Goal: Task Accomplishment & Management: Manage account settings

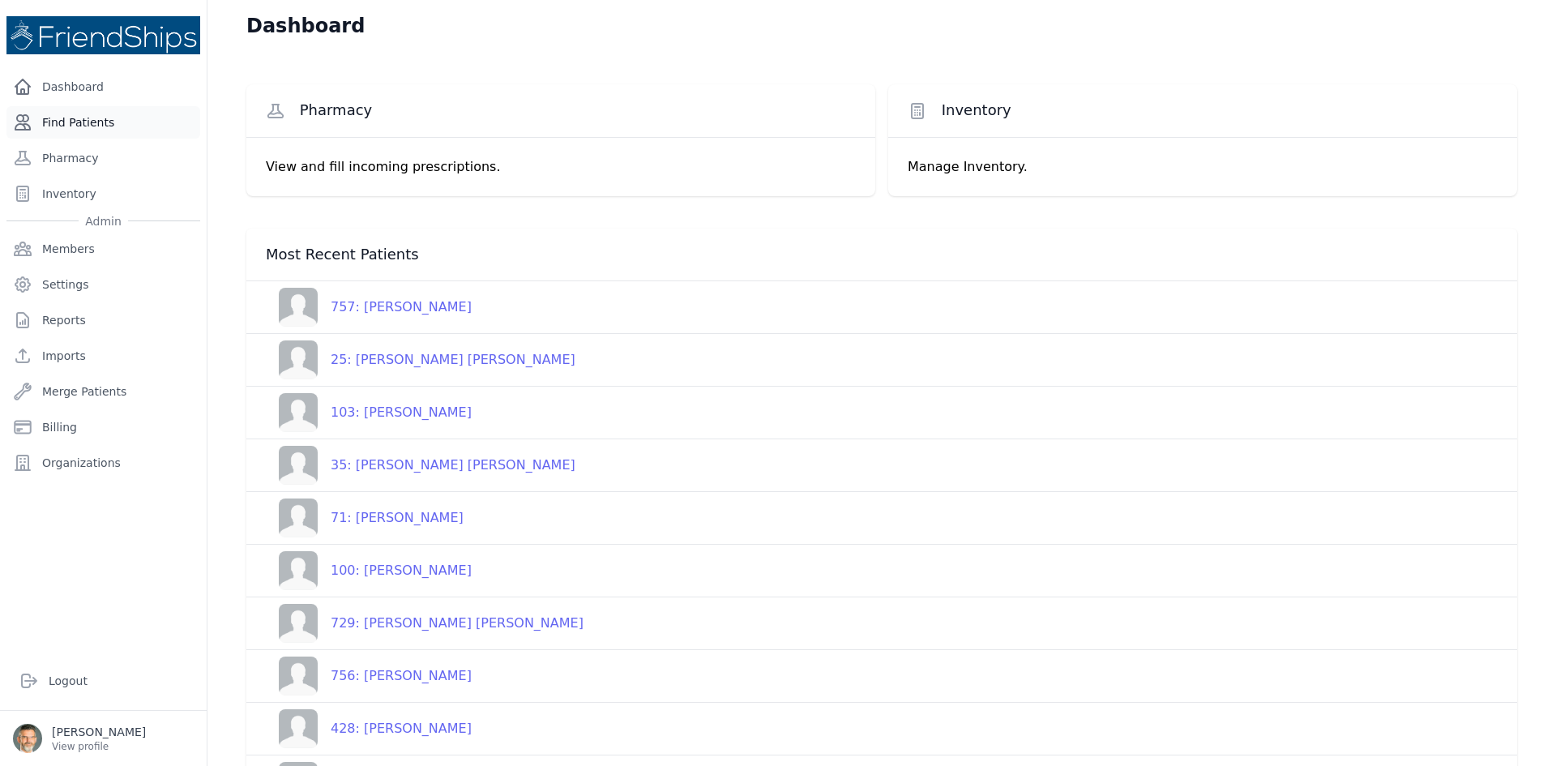
drag, startPoint x: 75, startPoint y: 112, endPoint x: 143, endPoint y: 132, distance: 70.3
click at [78, 113] on link "Find Patients" at bounding box center [103, 122] width 194 height 32
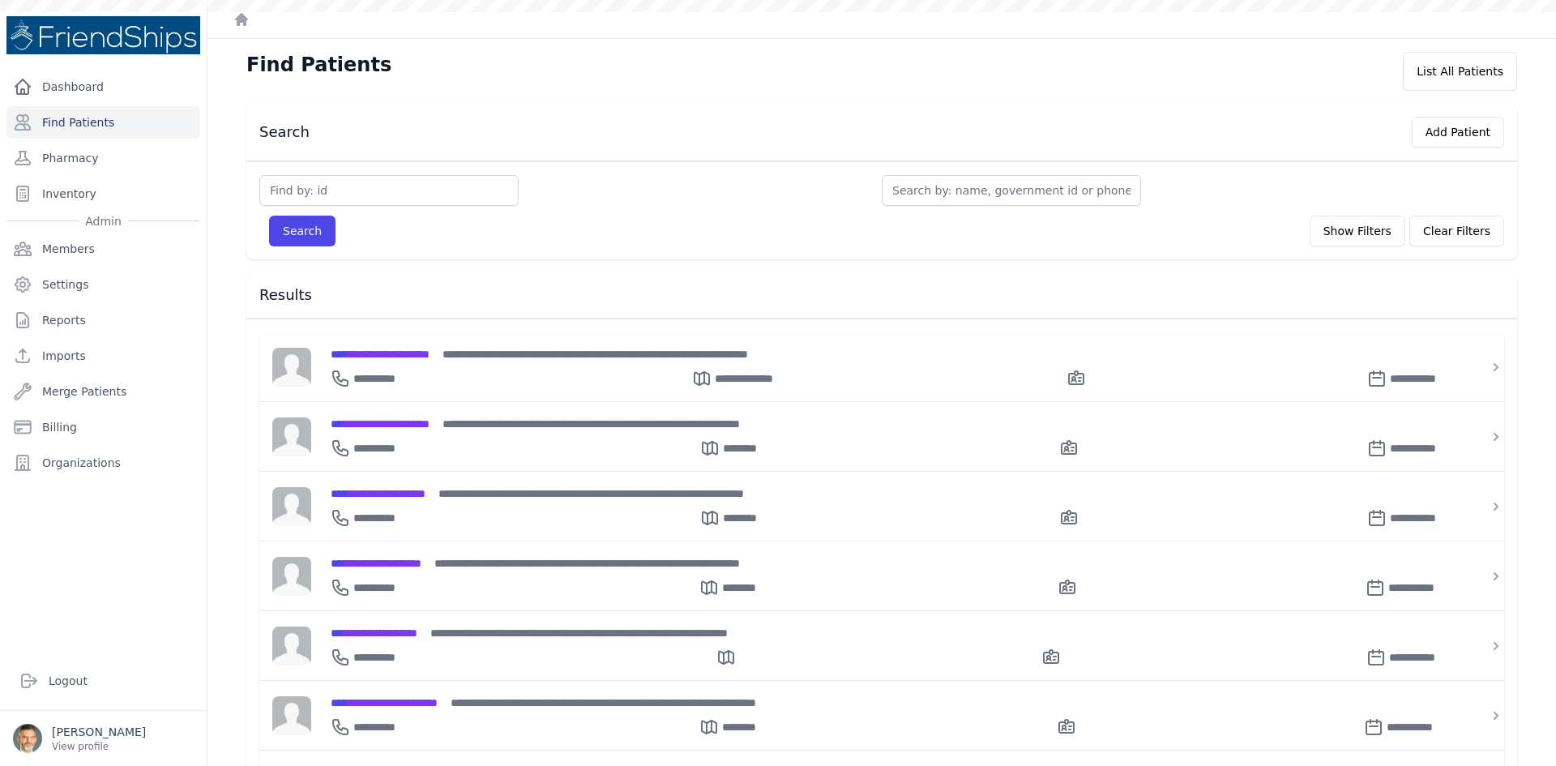
click at [295, 192] on input "text" at bounding box center [388, 190] width 259 height 31
type input "t"
click at [922, 201] on input "text" at bounding box center [1011, 190] width 259 height 31
type input "t"
type input "te"
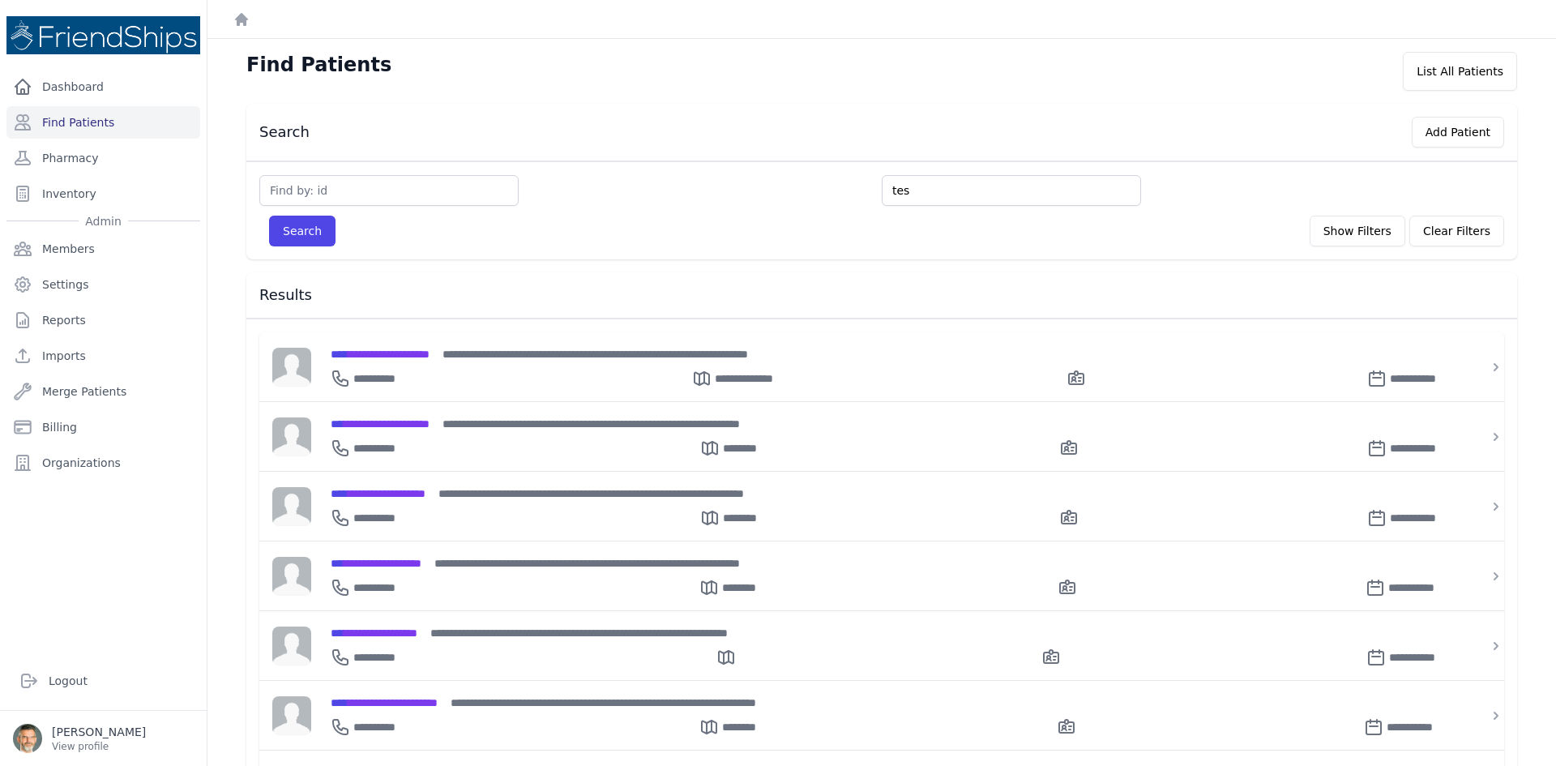
type input "tes"
type input "testy"
click at [269, 216] on button "Search" at bounding box center [302, 231] width 66 height 31
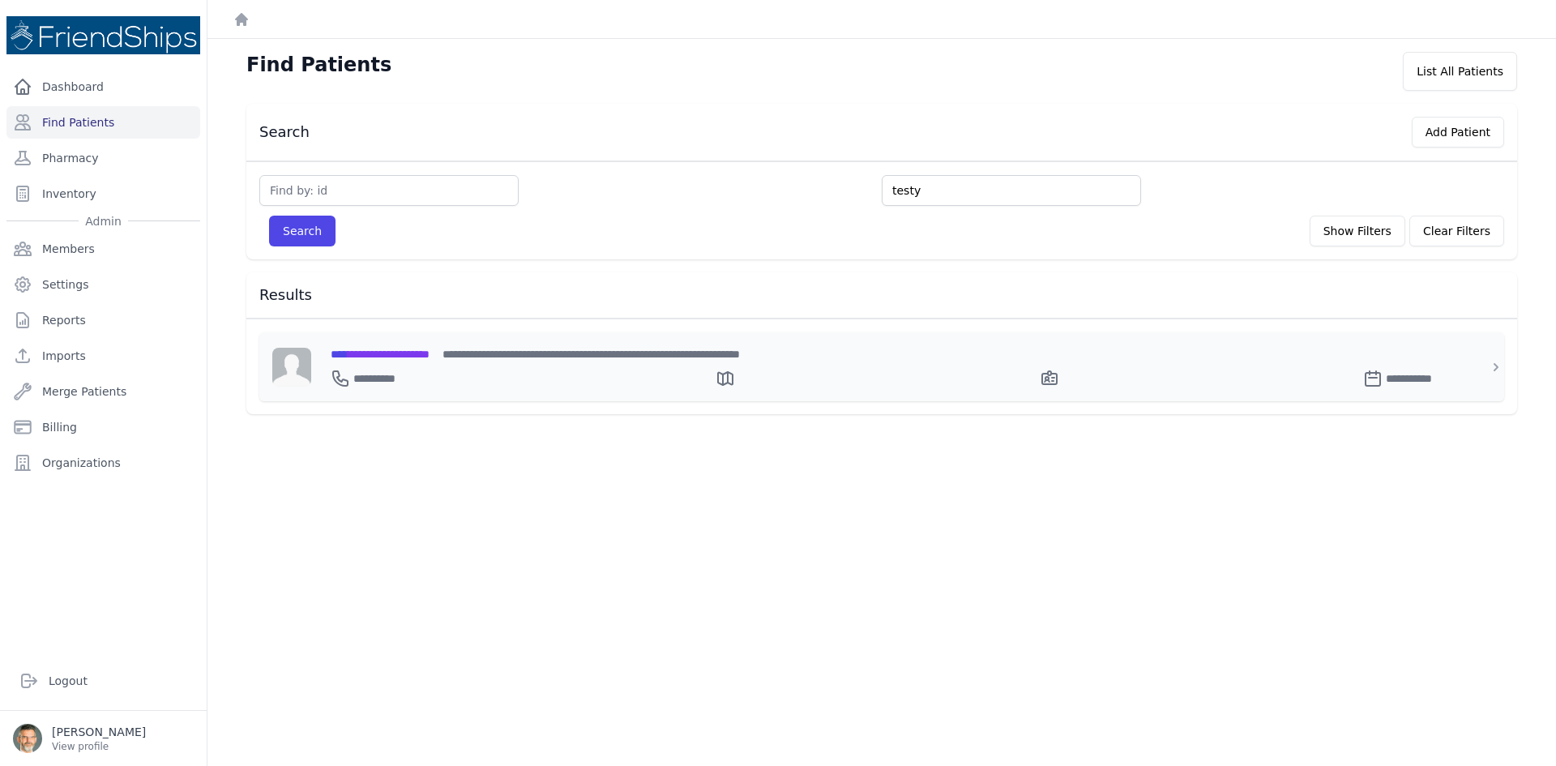
click at [376, 357] on span "**********" at bounding box center [380, 354] width 99 height 11
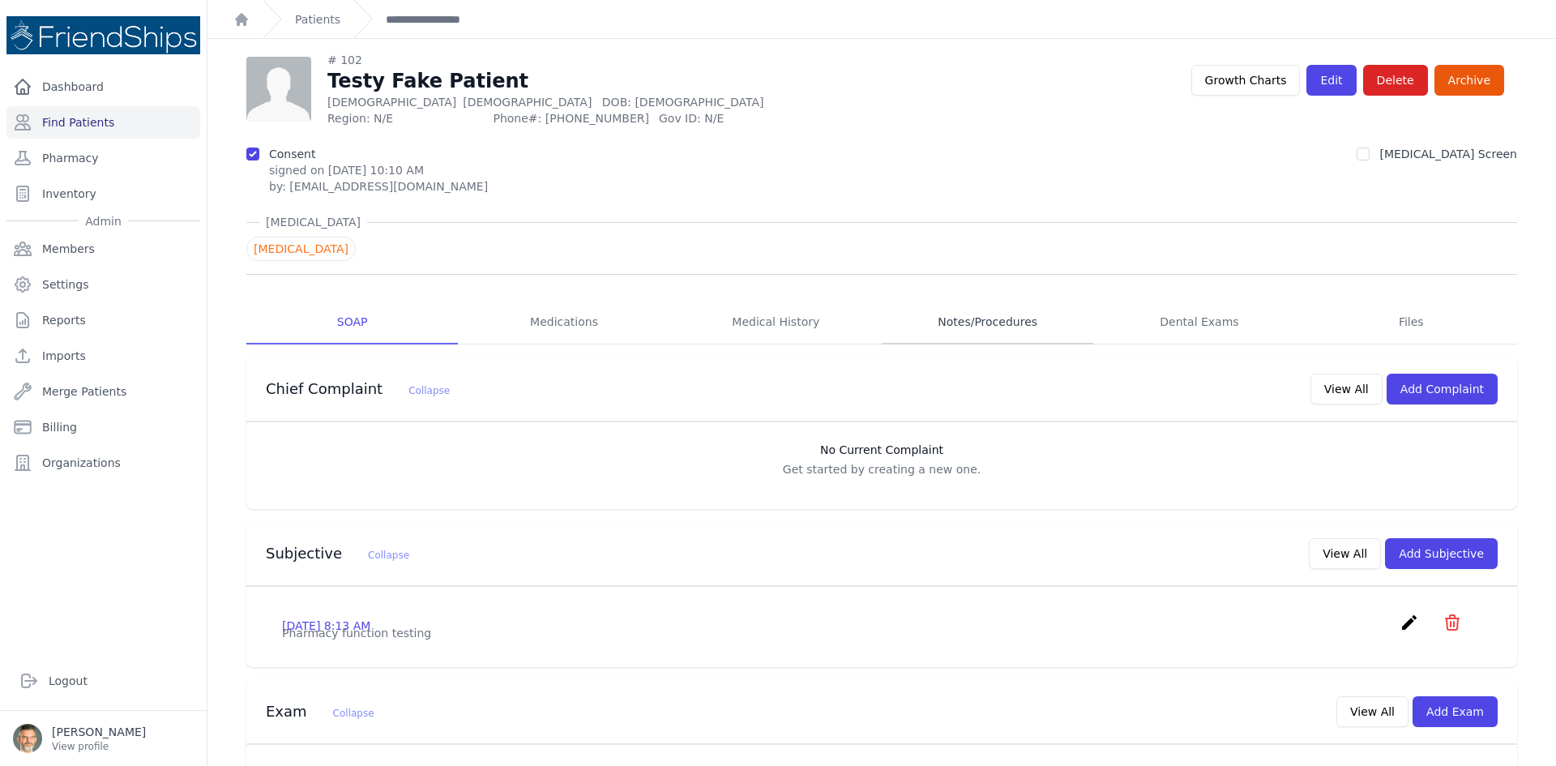
click at [978, 325] on link "Notes/Procedures" at bounding box center [988, 323] width 212 height 44
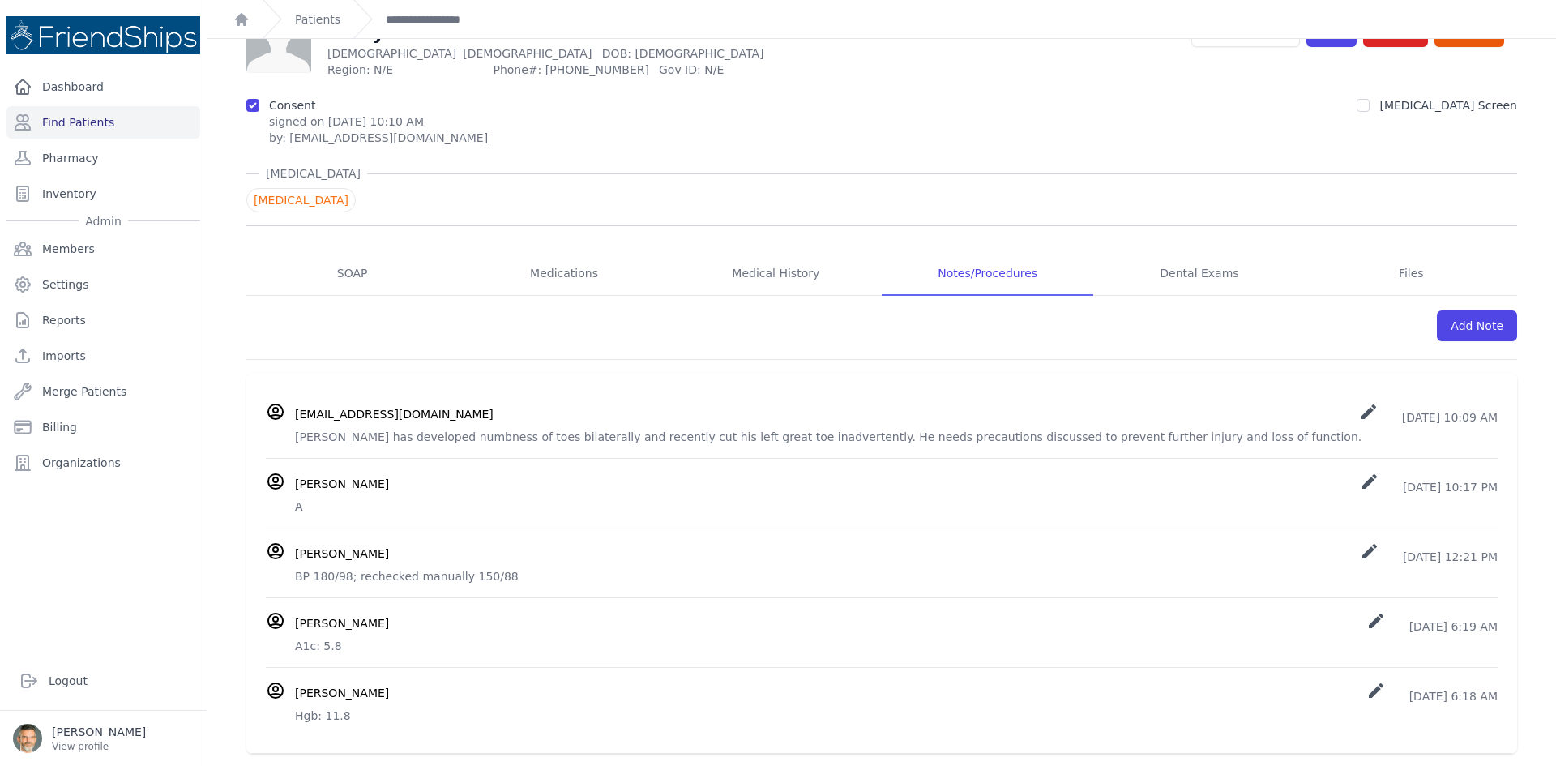
scroll to position [88, 0]
click at [1359, 411] on icon "create" at bounding box center [1368, 410] width 19 height 19
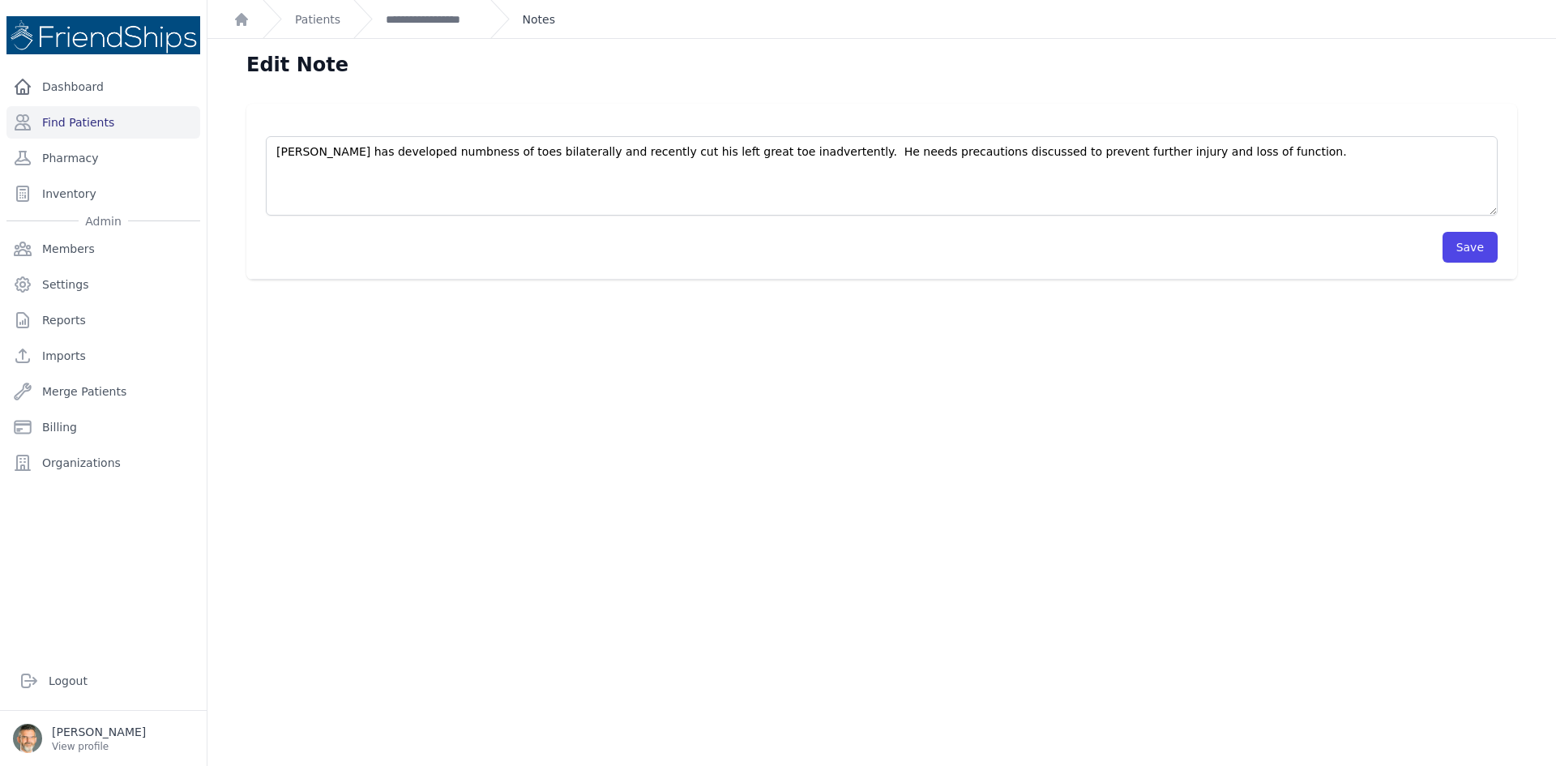
click at [523, 16] on link "Notes" at bounding box center [539, 19] width 32 height 16
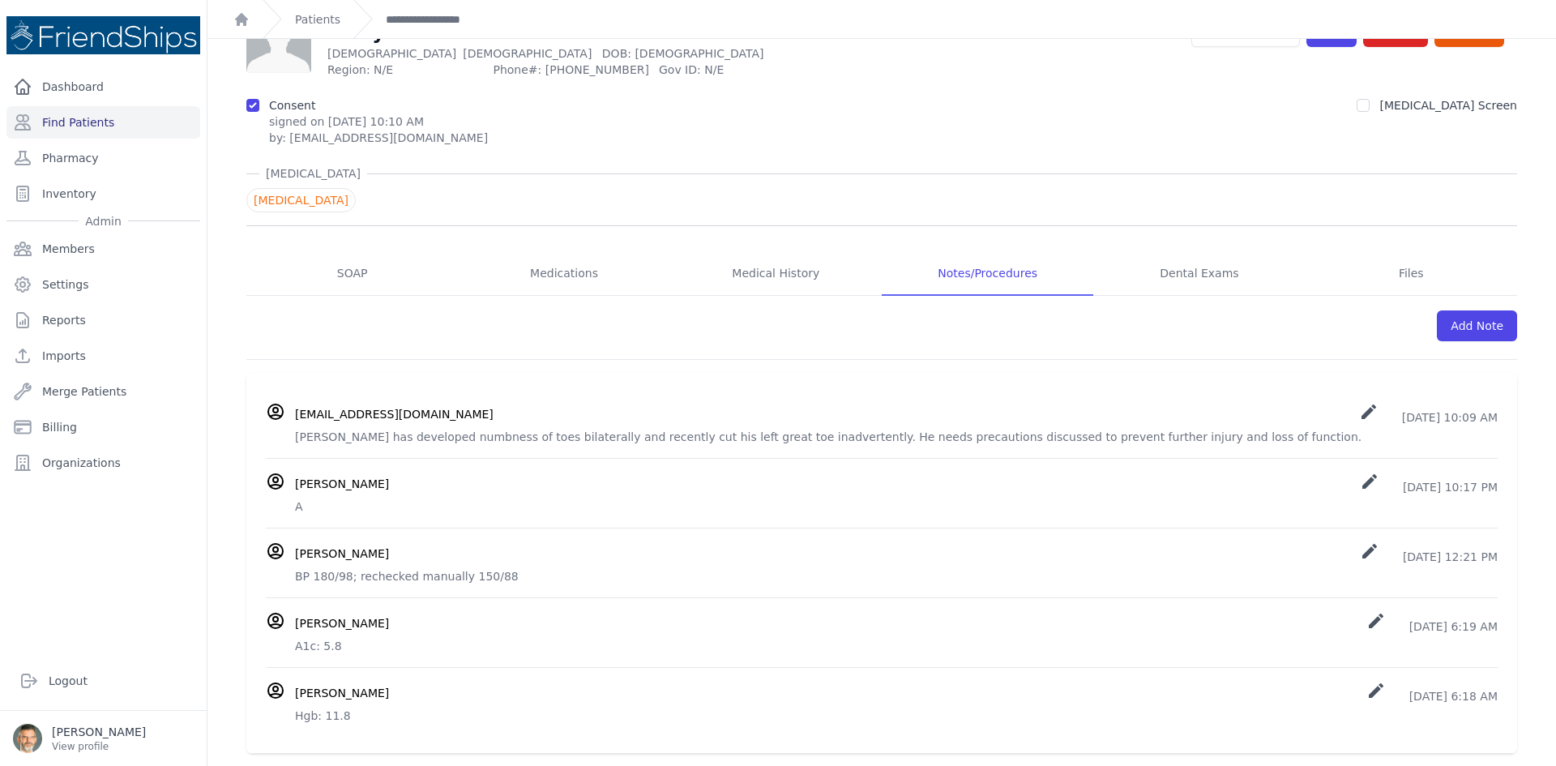
scroll to position [88, 0]
click at [1359, 409] on icon "create" at bounding box center [1368, 410] width 19 height 19
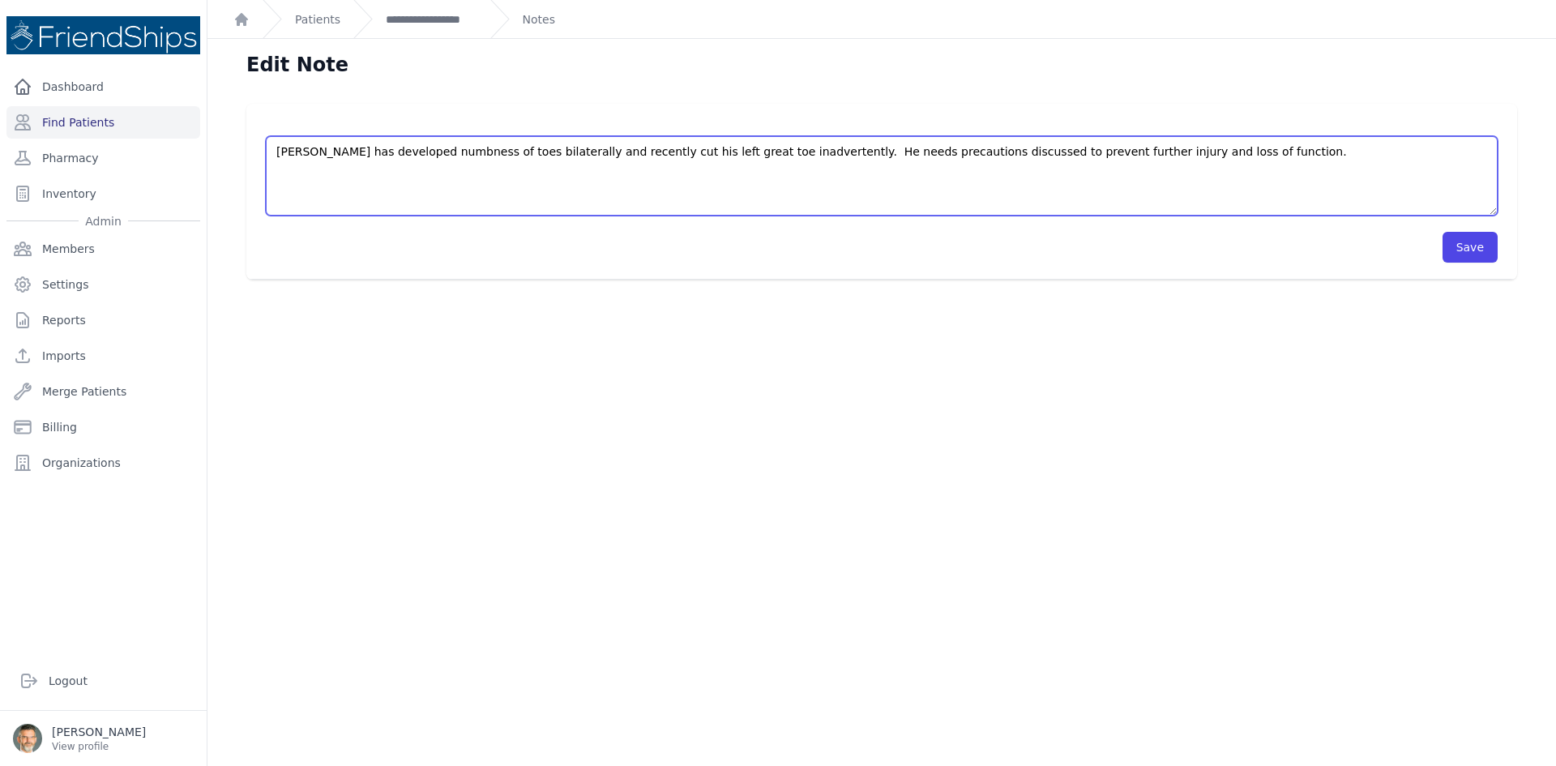
drag, startPoint x: 1194, startPoint y: 159, endPoint x: 0, endPoint y: 81, distance: 1196.6
click at [16, 83] on div "Close sidebar Dashboard Find Patients Pharmacy Inventory Admin Members Settings" at bounding box center [778, 383] width 1556 height 766
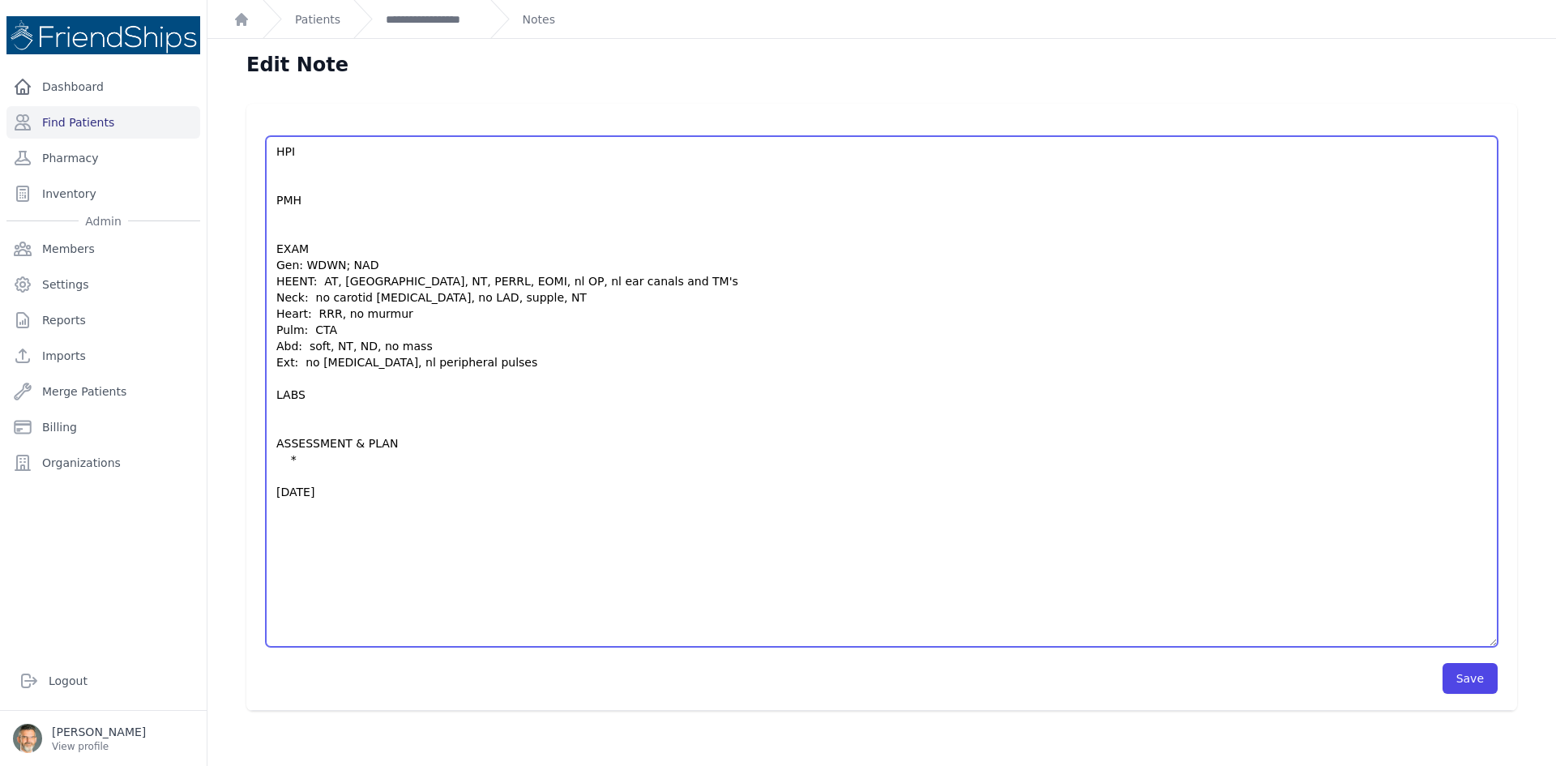
drag, startPoint x: 1484, startPoint y: 213, endPoint x: 1461, endPoint y: 658, distance: 445.7
click at [1464, 647] on textarea "[PERSON_NAME] has developed numbness of toes bilaterally and recently cut his l…" at bounding box center [882, 391] width 1232 height 511
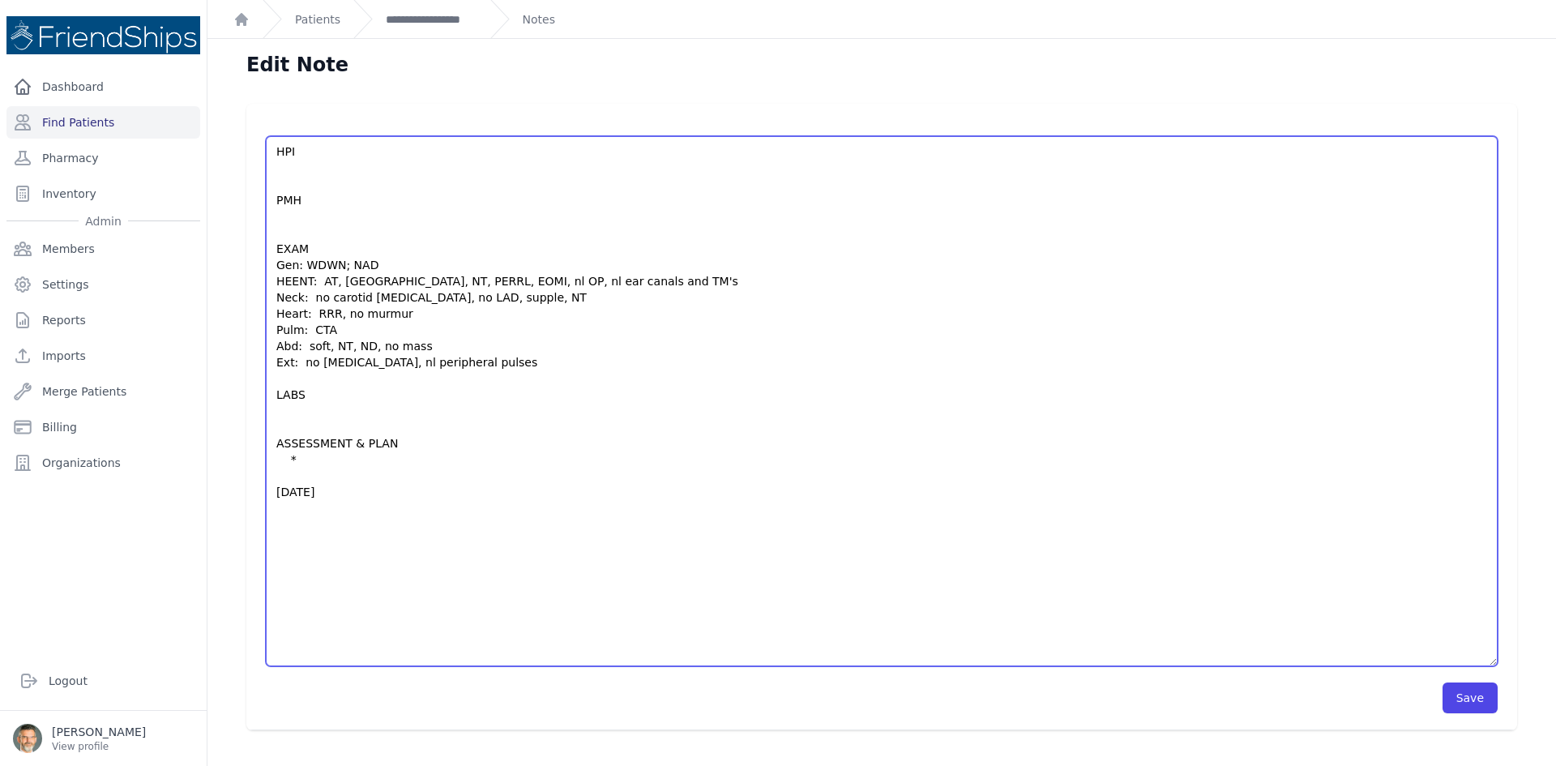
click at [302, 173] on textarea "[PERSON_NAME] has developed numbness of toes bilaterally and recently cut his l…" at bounding box center [882, 401] width 1232 height 530
click at [290, 219] on textarea "[PERSON_NAME] has developed numbness of toes bilaterally and recently cut his l…" at bounding box center [882, 401] width 1232 height 530
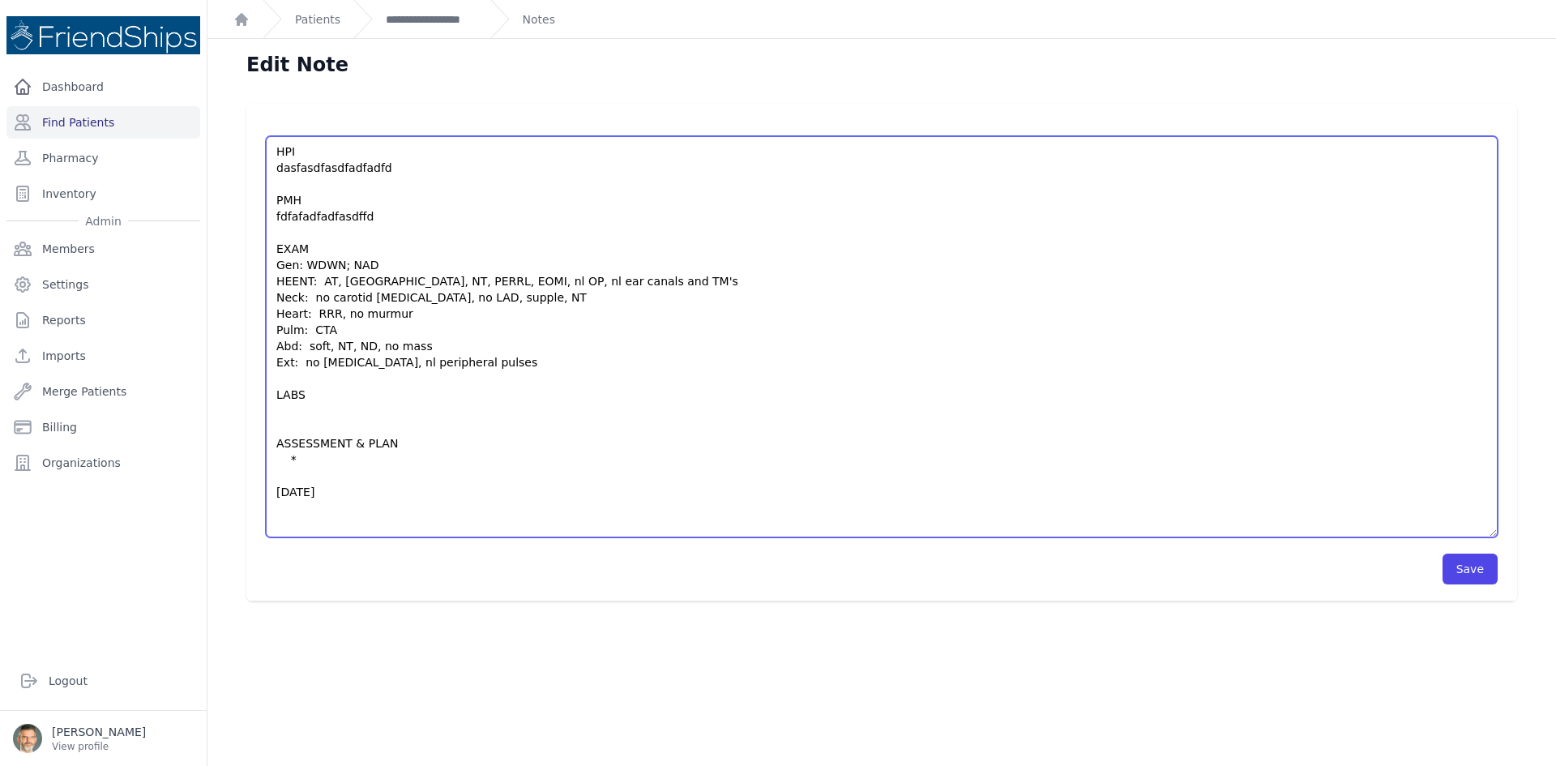
drag, startPoint x: 1480, startPoint y: 208, endPoint x: 1356, endPoint y: 513, distance: 329.8
click at [1437, 535] on textarea "[PERSON_NAME] has developed numbness of toes bilaterally and recently cut his l…" at bounding box center [882, 336] width 1232 height 401
click at [289, 408] on textarea "[PERSON_NAME] has developed numbness of toes bilaterally and recently cut his l…" at bounding box center [882, 339] width 1232 height 407
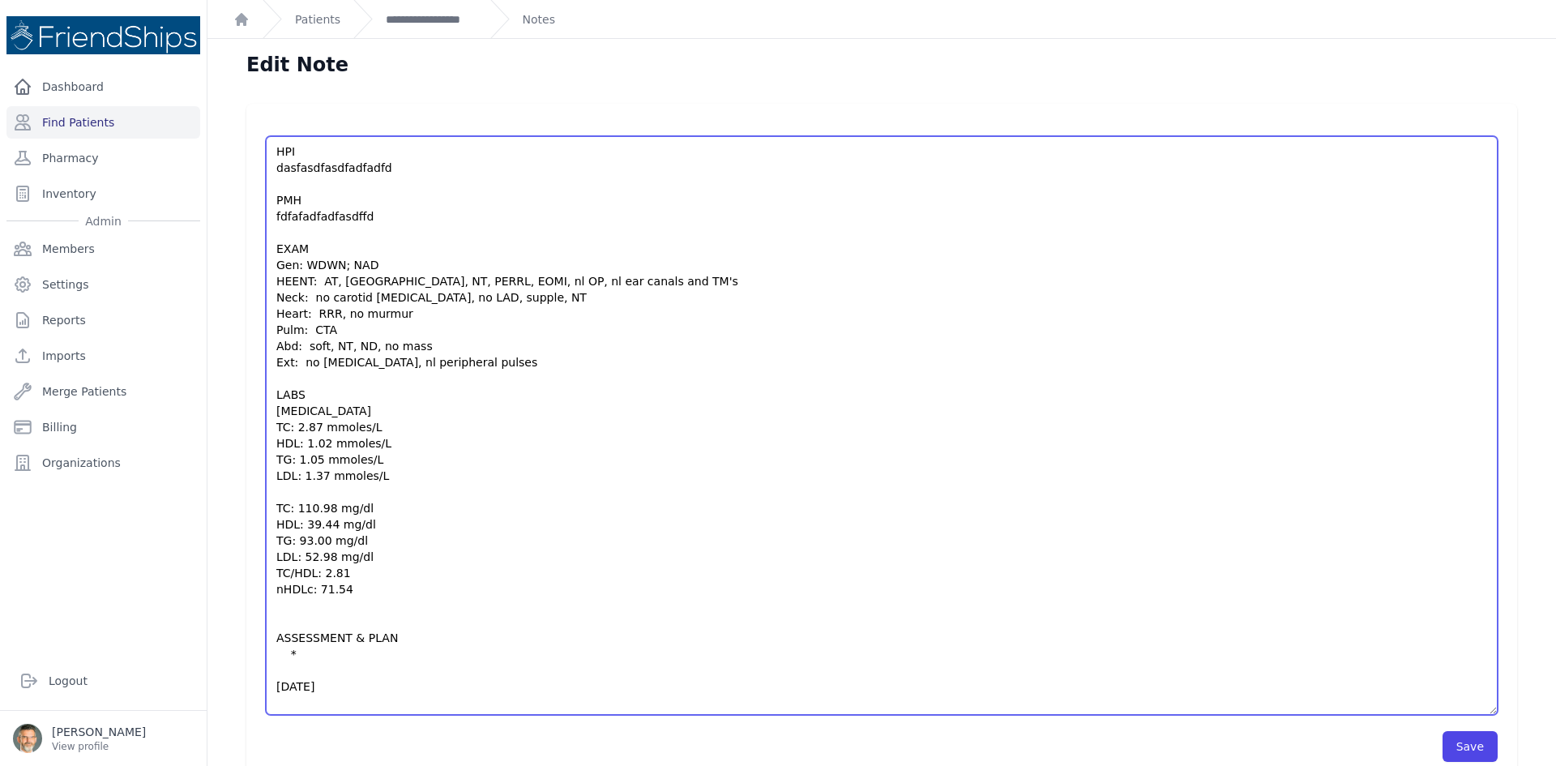
drag, startPoint x: 1484, startPoint y: 212, endPoint x: 1444, endPoint y: 712, distance: 501.0
click at [1444, 712] on textarea "[PERSON_NAME] has developed numbness of toes bilaterally and recently cut his l…" at bounding box center [882, 425] width 1232 height 579
drag, startPoint x: 380, startPoint y: 482, endPoint x: 266, endPoint y: 420, distance: 130.2
click at [266, 420] on textarea "[PERSON_NAME] has developed numbness of toes bilaterally and recently cut his l…" at bounding box center [882, 425] width 1232 height 579
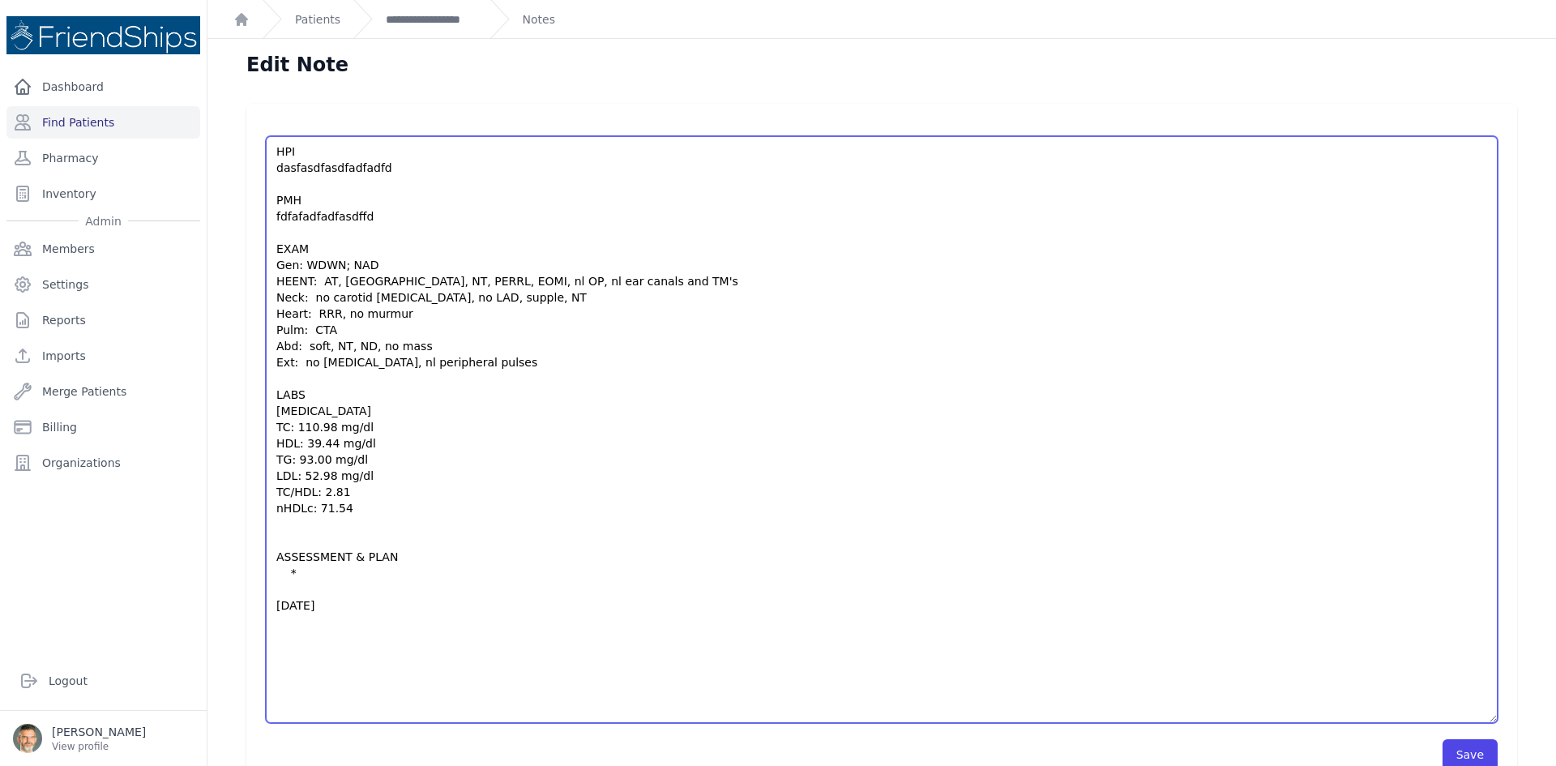
drag, startPoint x: 1483, startPoint y: 208, endPoint x: 1436, endPoint y: 716, distance: 509.6
click at [1436, 716] on textarea "[PERSON_NAME] has developed numbness of toes bilaterally and recently cut his l…" at bounding box center [882, 429] width 1232 height 587
type textarea "HPI dasfasdfasdfadfadfd PMH fdfafadfadfasdffd EXAM Gen: WDWN; NAD HEENT: AT, [G…"
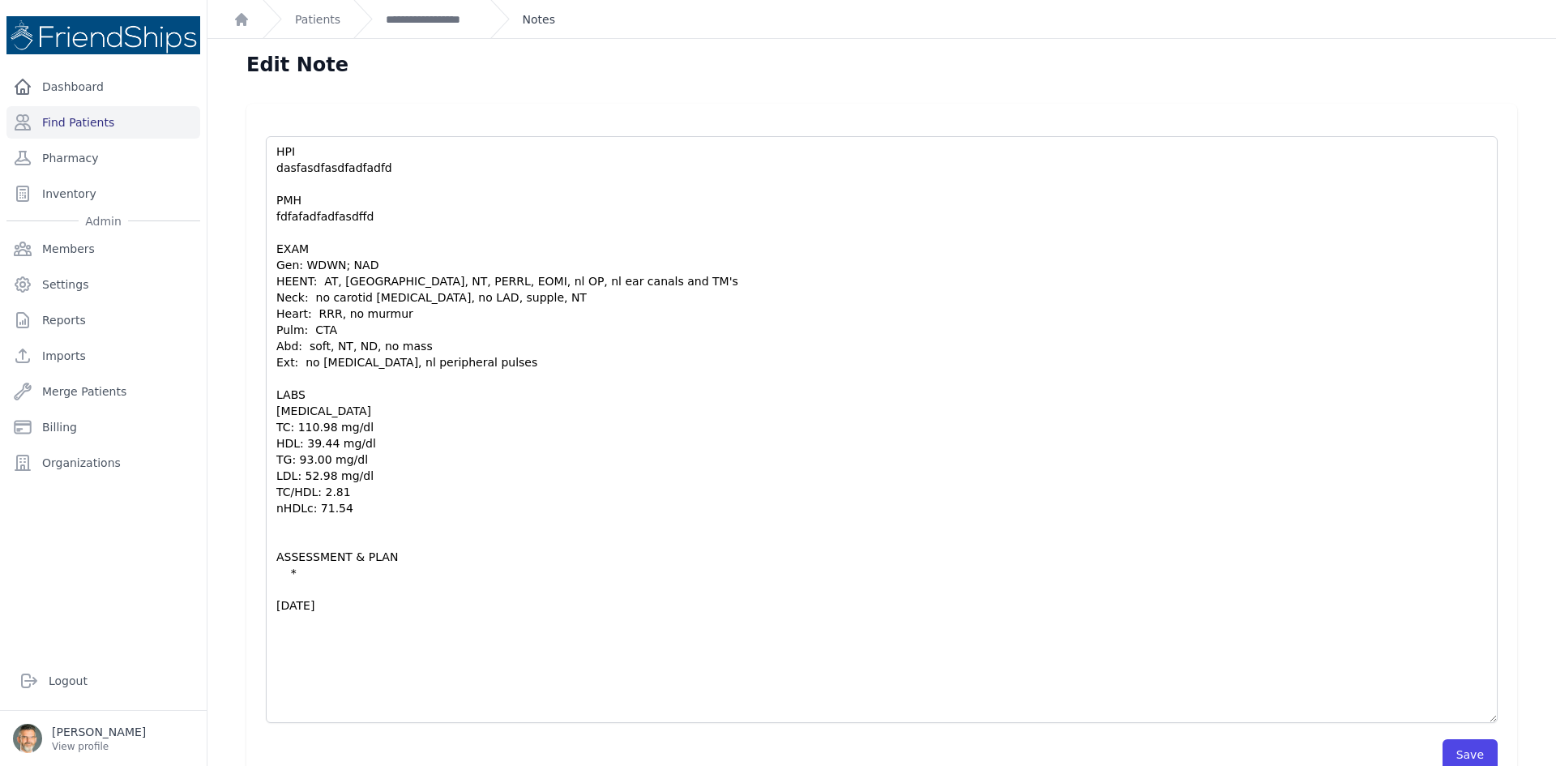
click at [533, 22] on link "Notes" at bounding box center [539, 19] width 32 height 16
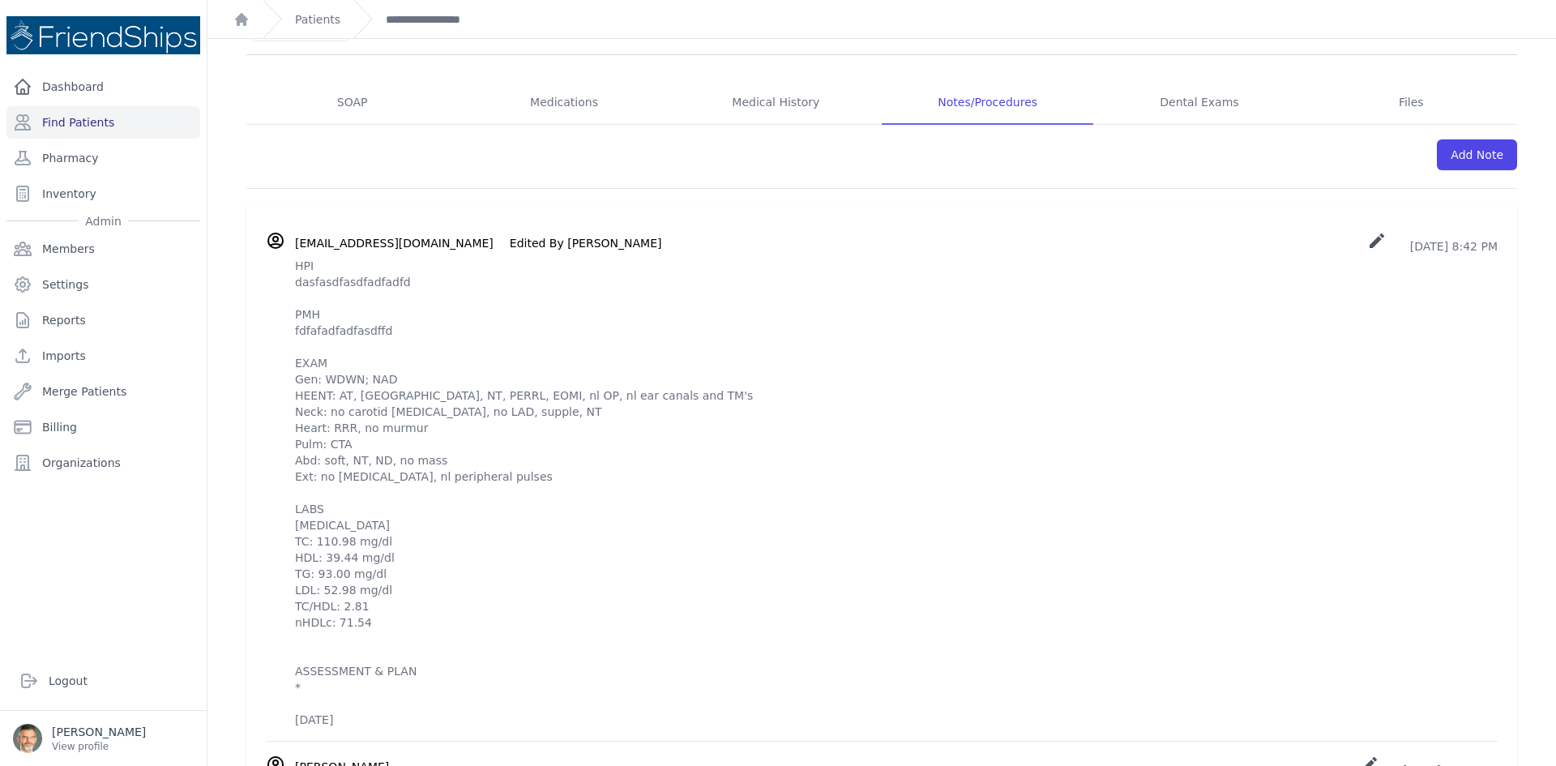
scroll to position [218, 0]
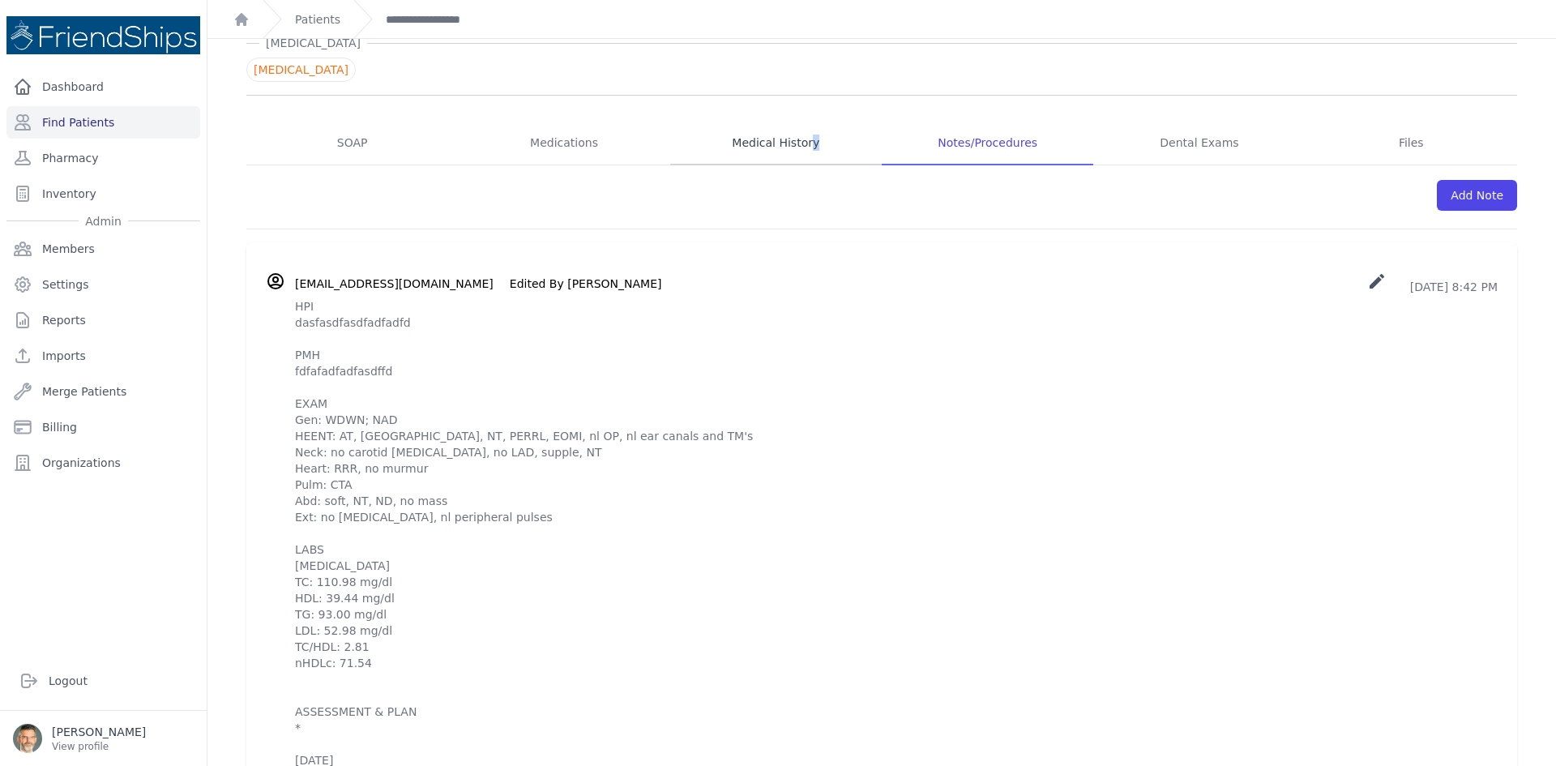
click at [743, 139] on link "Medical History" at bounding box center [776, 144] width 212 height 44
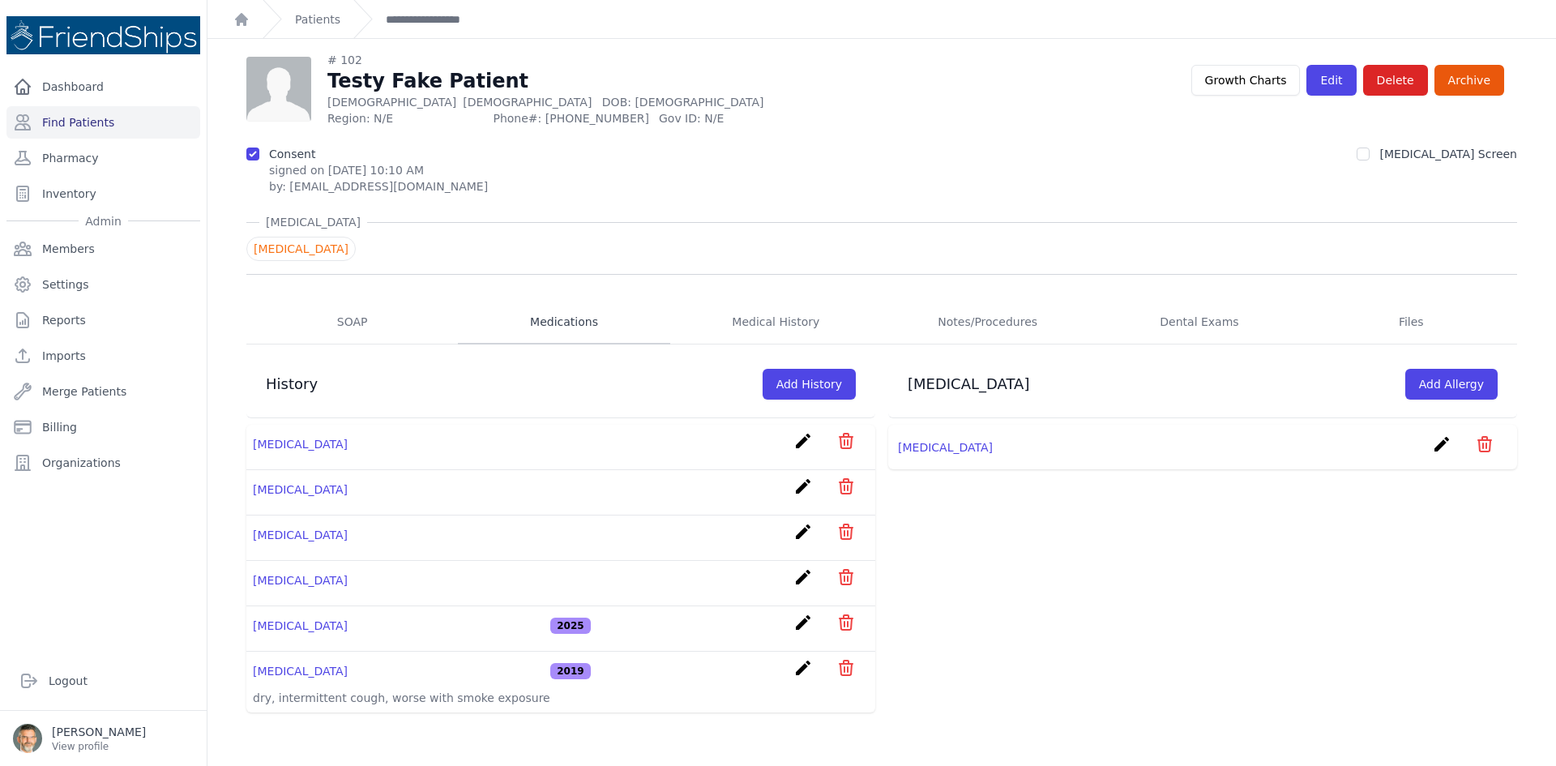
click at [561, 322] on link "Medications" at bounding box center [564, 323] width 212 height 44
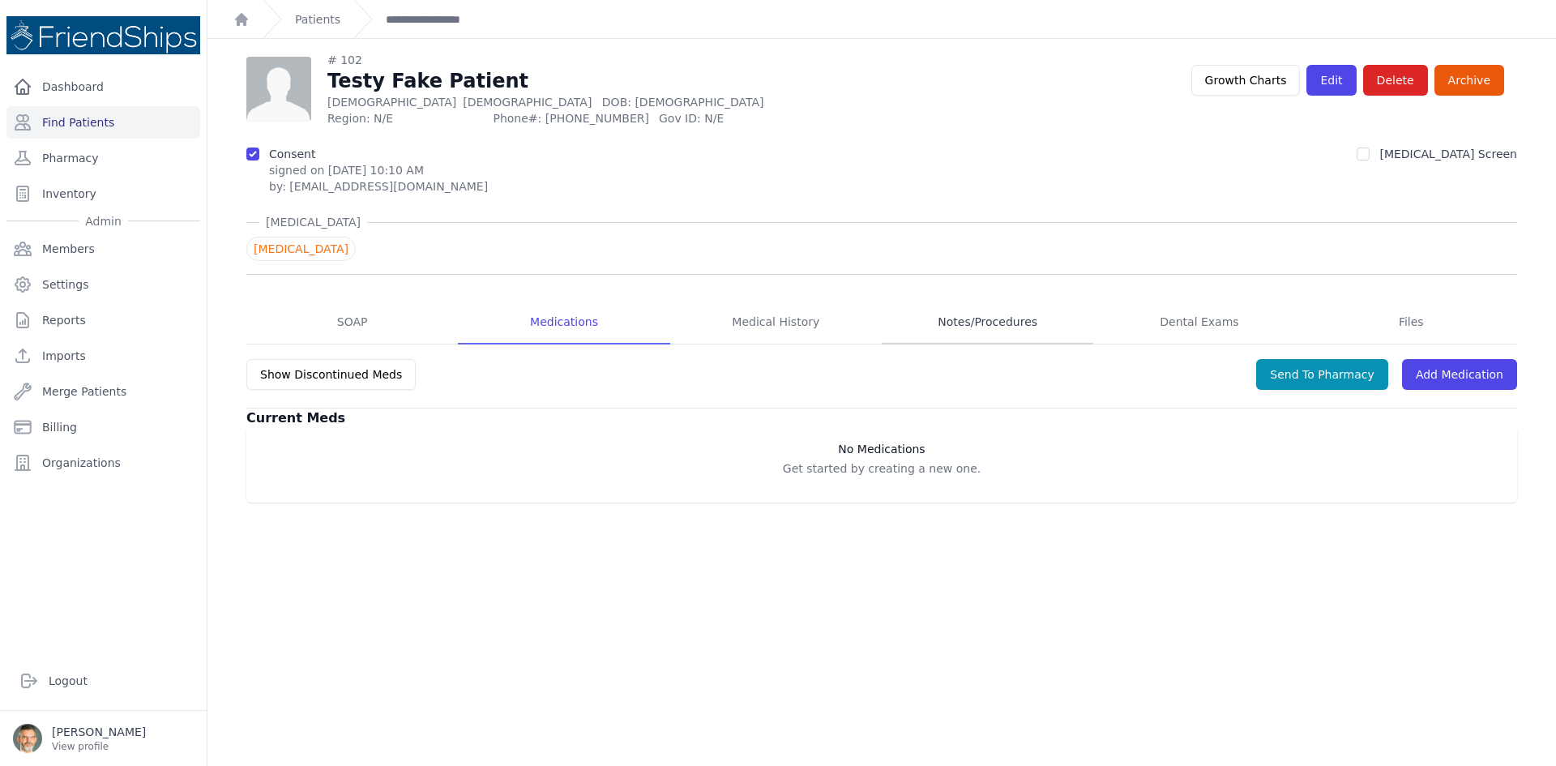
click at [961, 323] on link "Notes/Procedures" at bounding box center [988, 323] width 212 height 44
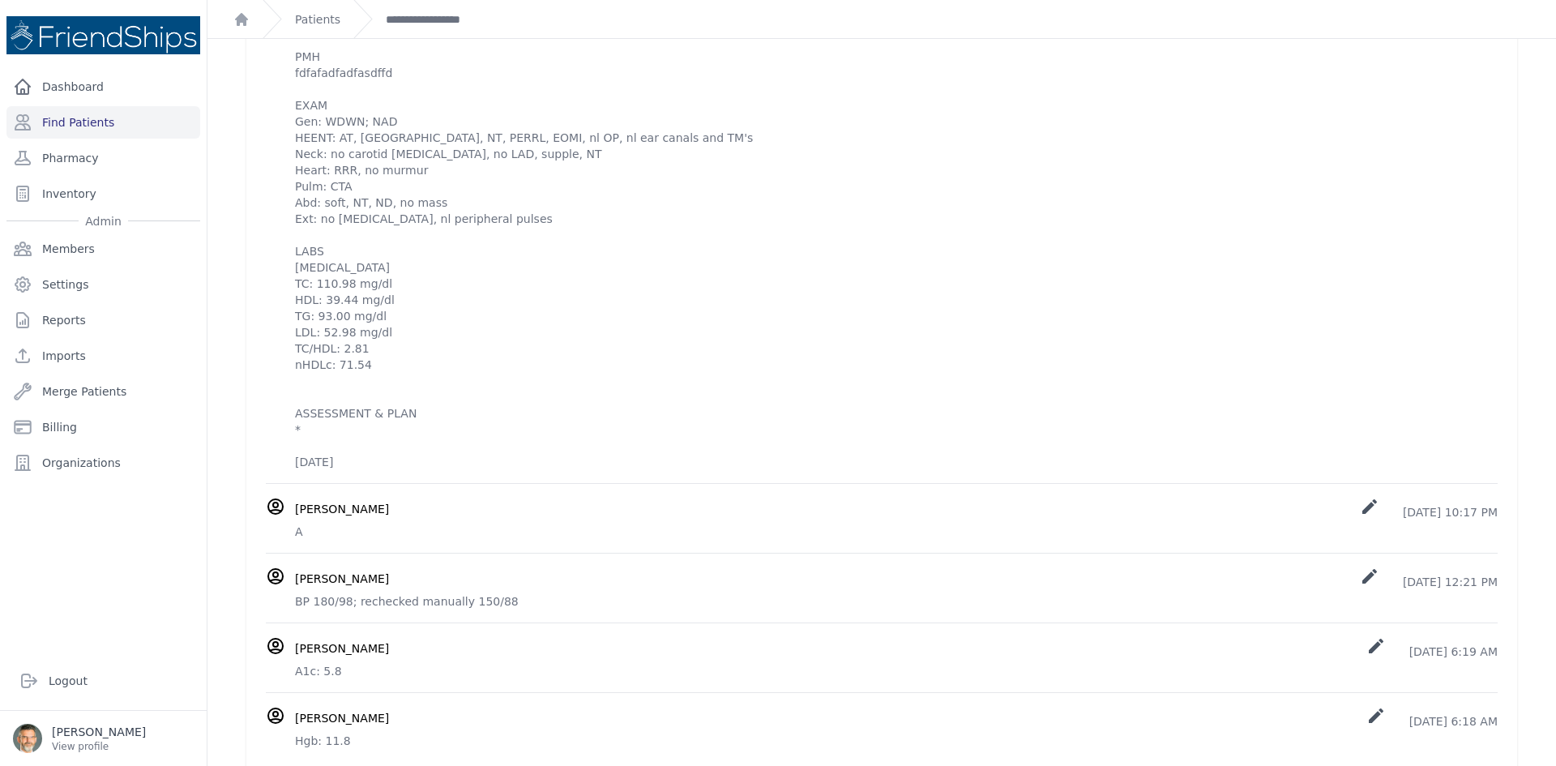
scroll to position [542, 0]
